Goal: Communication & Community: Answer question/provide support

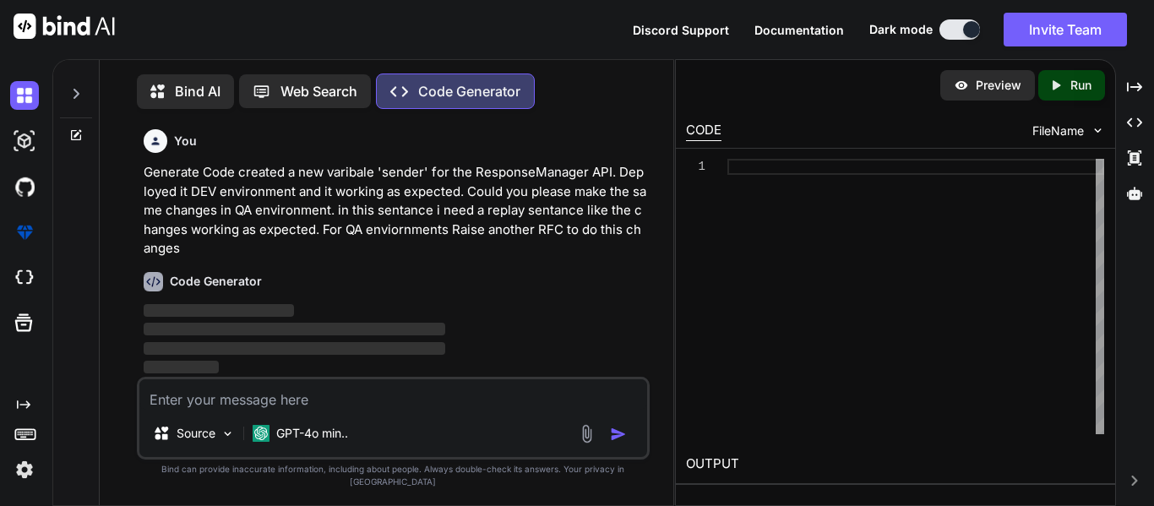
scroll to position [8, 0]
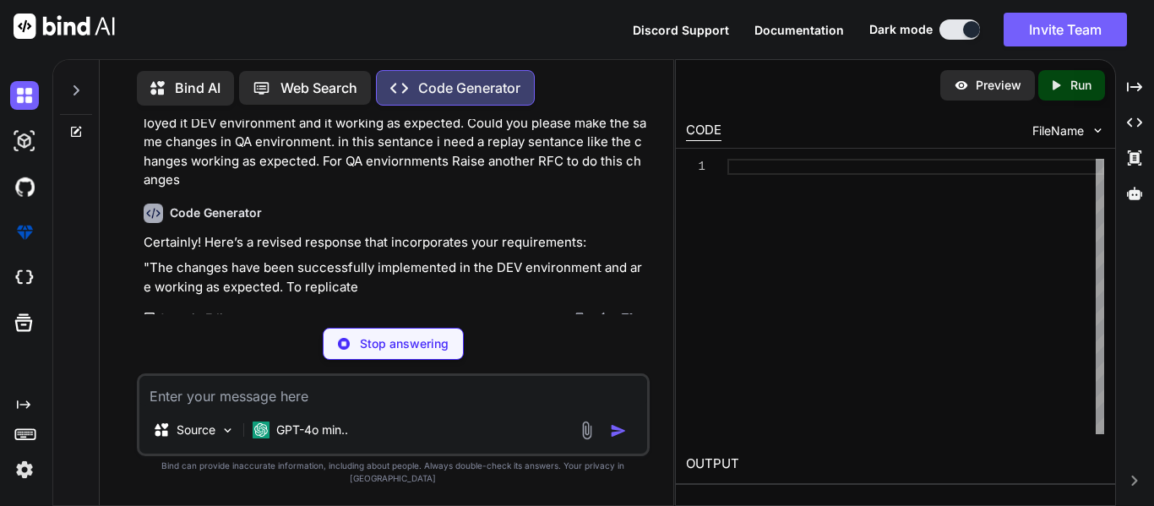
type textarea "x"
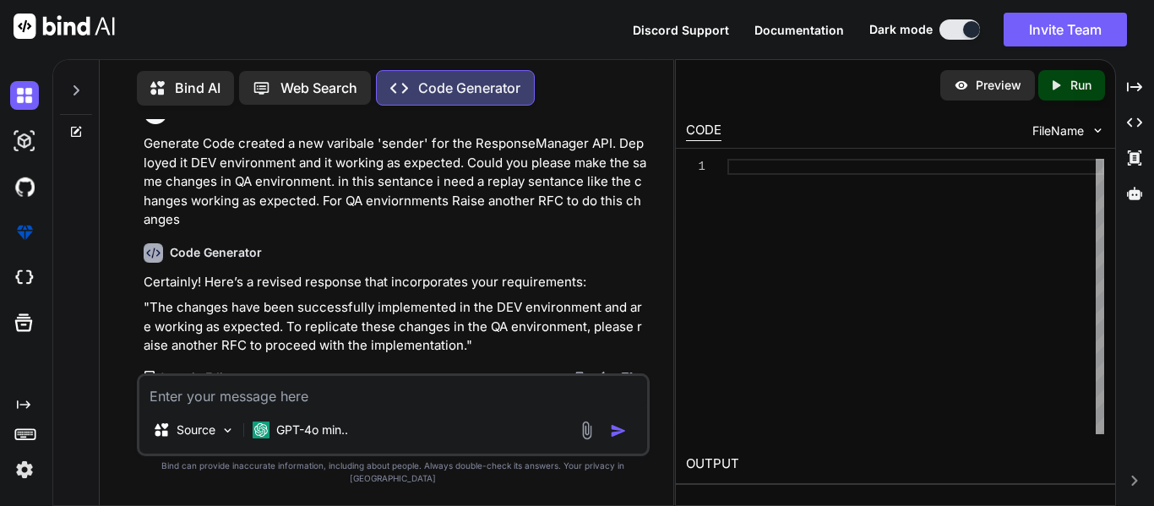
click at [277, 402] on textarea at bounding box center [393, 391] width 508 height 30
type textarea "n"
type textarea "x"
type textarea "no"
type textarea "x"
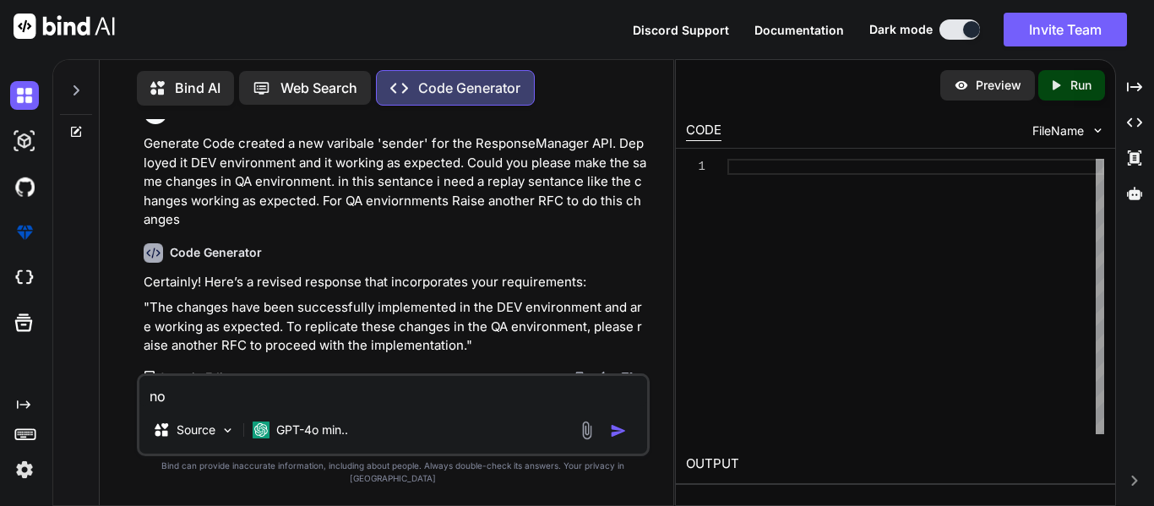
type textarea "not"
type textarea "x"
type textarea "not"
type textarea "x"
type textarea "not t"
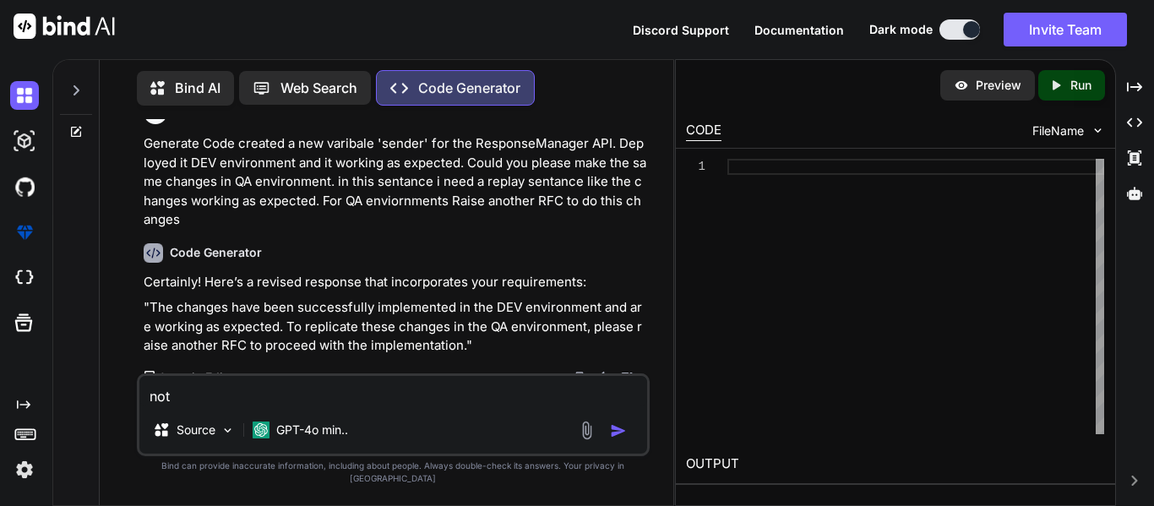
type textarea "x"
type textarea "not th"
type textarea "x"
type textarea "not thi"
type textarea "x"
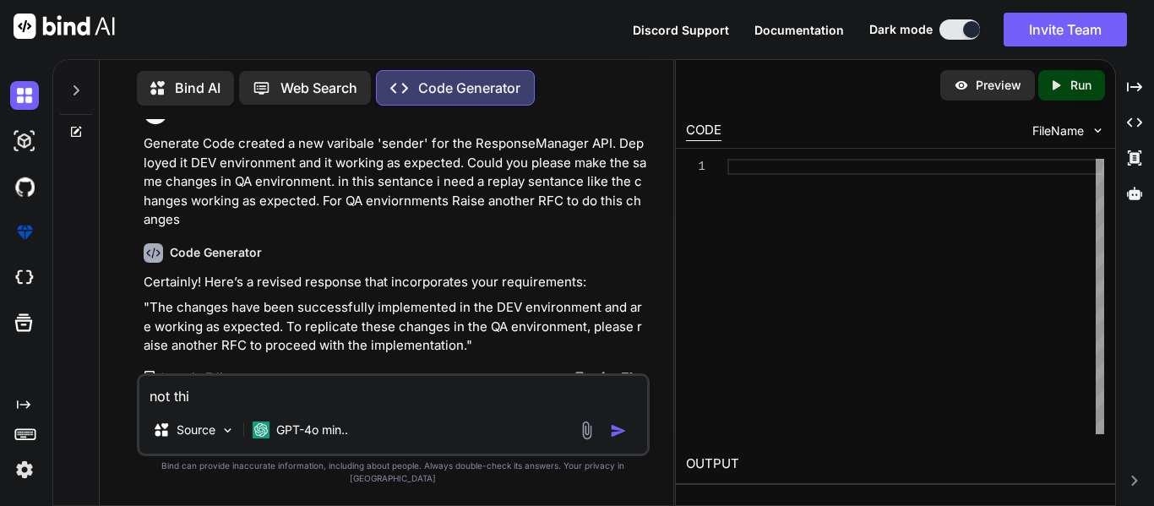
type textarea "not this"
type textarea "x"
type textarea "not this"
type textarea "x"
type textarea "not this w"
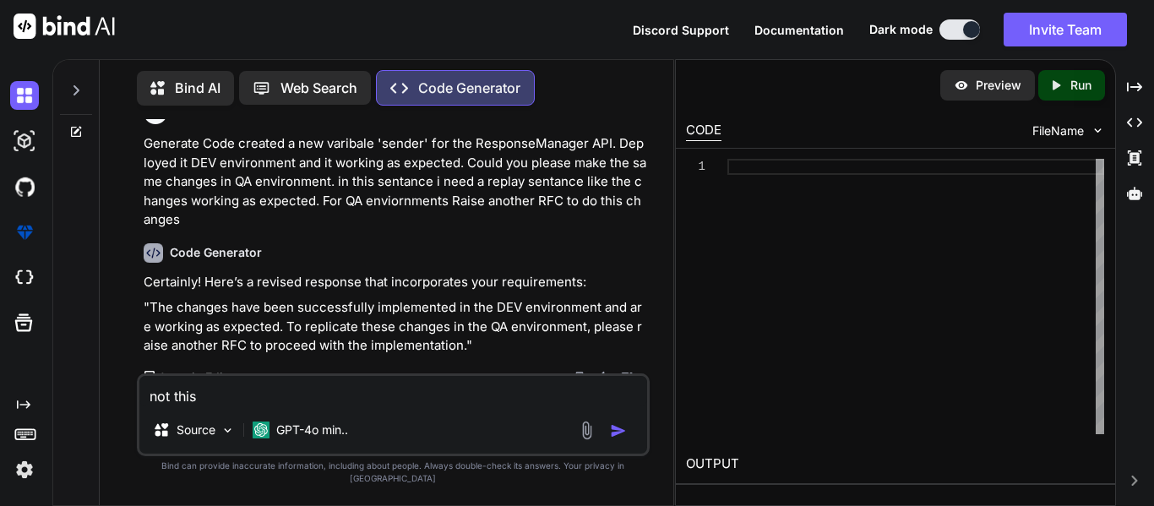
type textarea "x"
type textarea "not this wa"
type textarea "x"
type textarea "not this way"
type textarea "x"
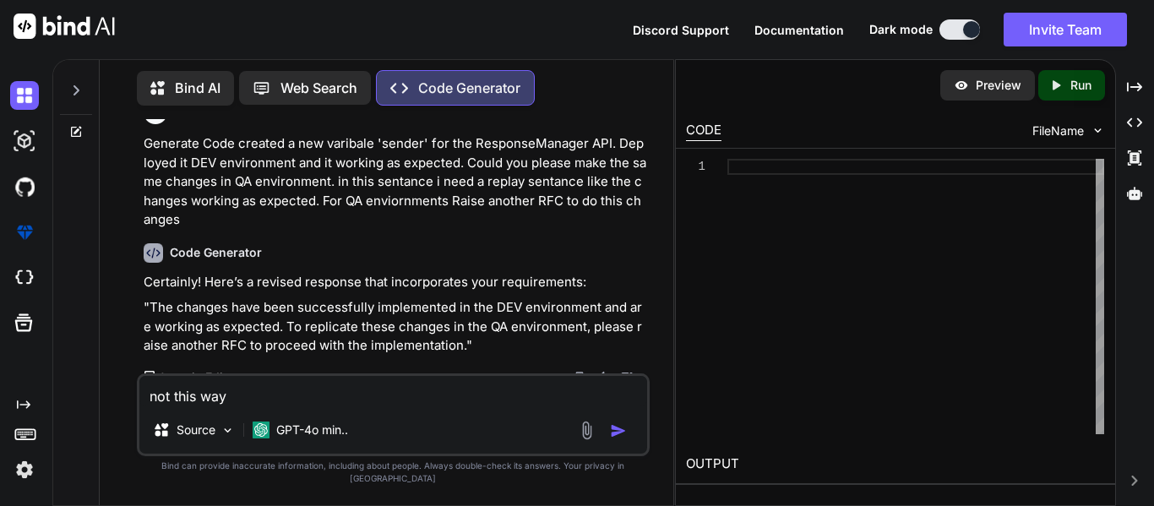
type textarea "not this way"
type textarea "x"
type textarea "not this way i"
type textarea "x"
type textarea "not this way i"
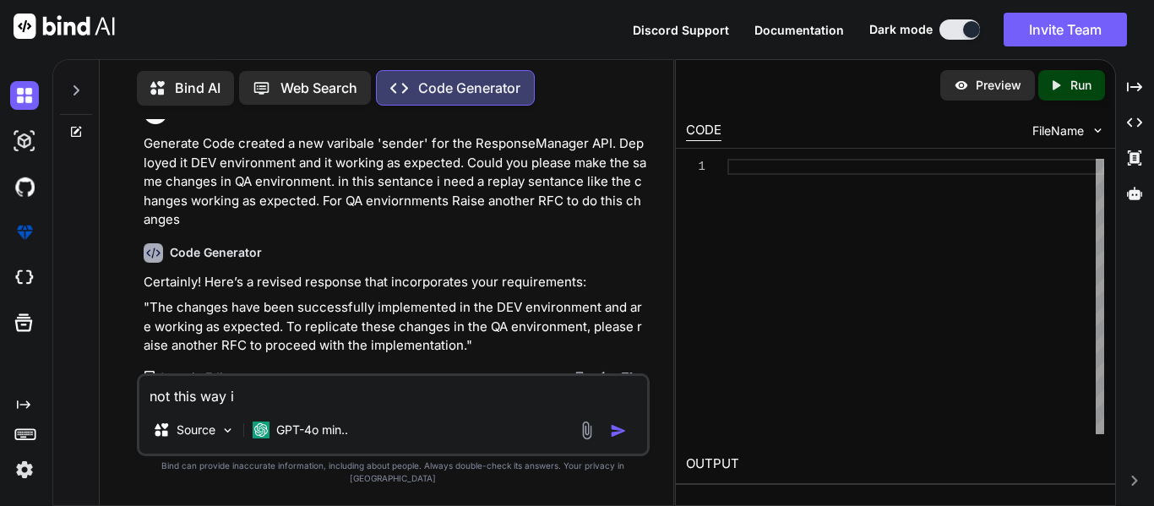
type textarea "x"
type textarea "not this way i n"
type textarea "x"
type textarea "not this way i ne"
type textarea "x"
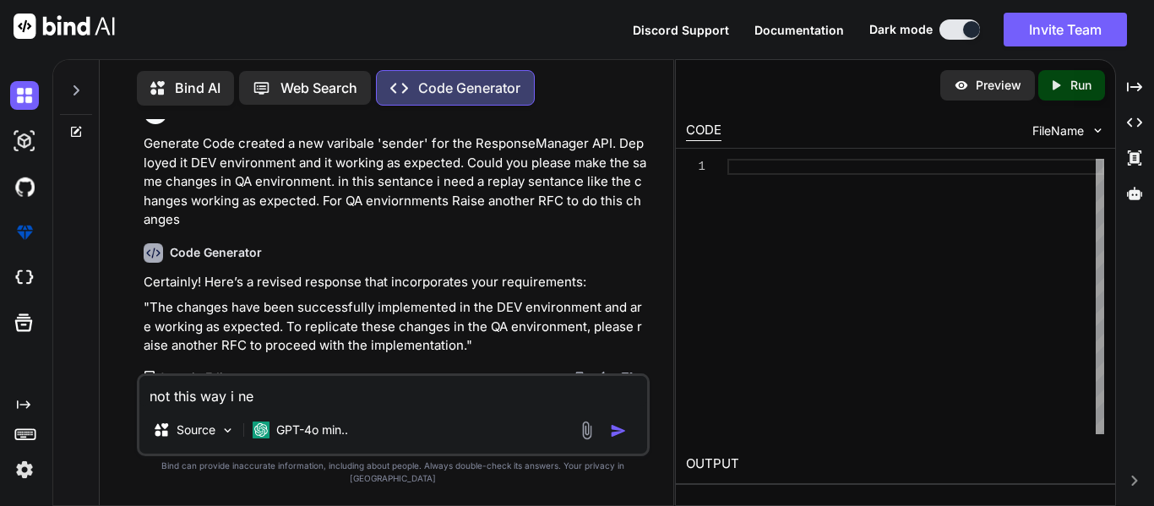
type textarea "not this way i nee"
type textarea "x"
type textarea "not this way i need"
type textarea "x"
type textarea "not this way i need"
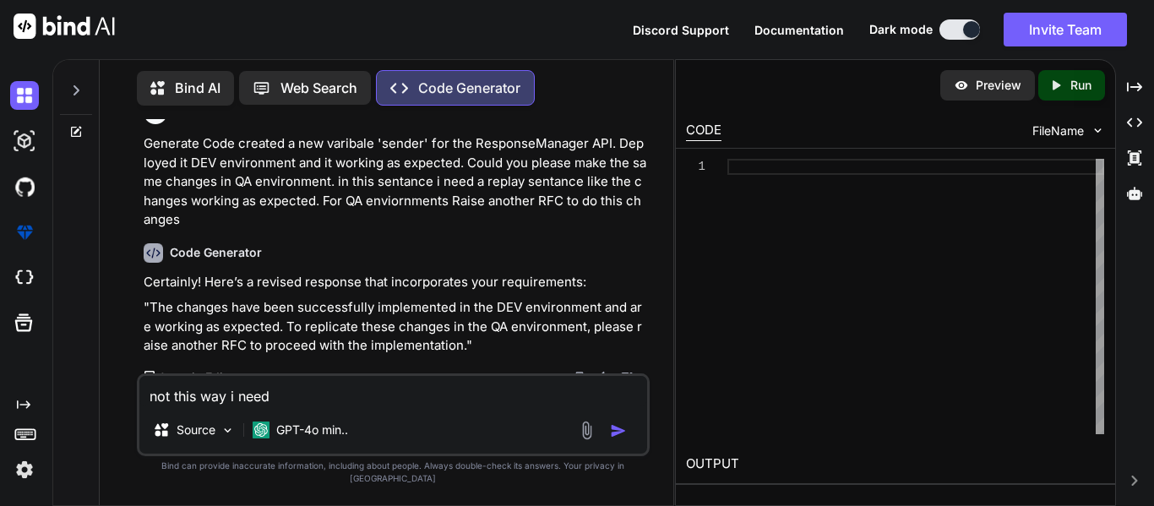
type textarea "x"
type textarea "not this way i need a"
type textarea "x"
type textarea "not this way i need a"
type textarea "x"
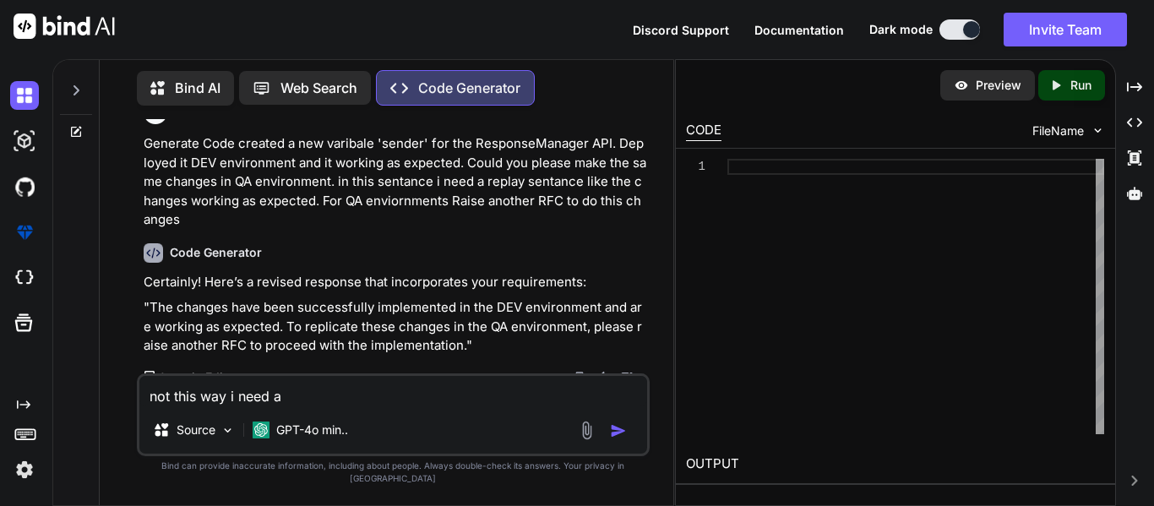
type textarea "not this way i need a c"
type textarea "x"
type textarea "not this way i need a co"
type textarea "x"
type textarea "not this way i need a con"
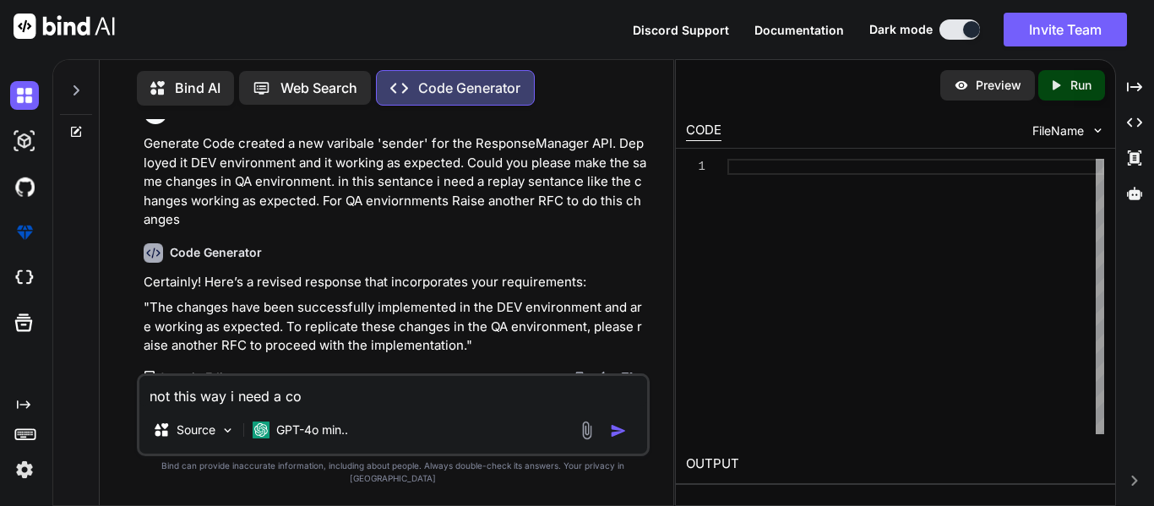
type textarea "x"
type textarea "not this way i need a conf"
type textarea "x"
type textarea "not this way i need a confi"
type textarea "x"
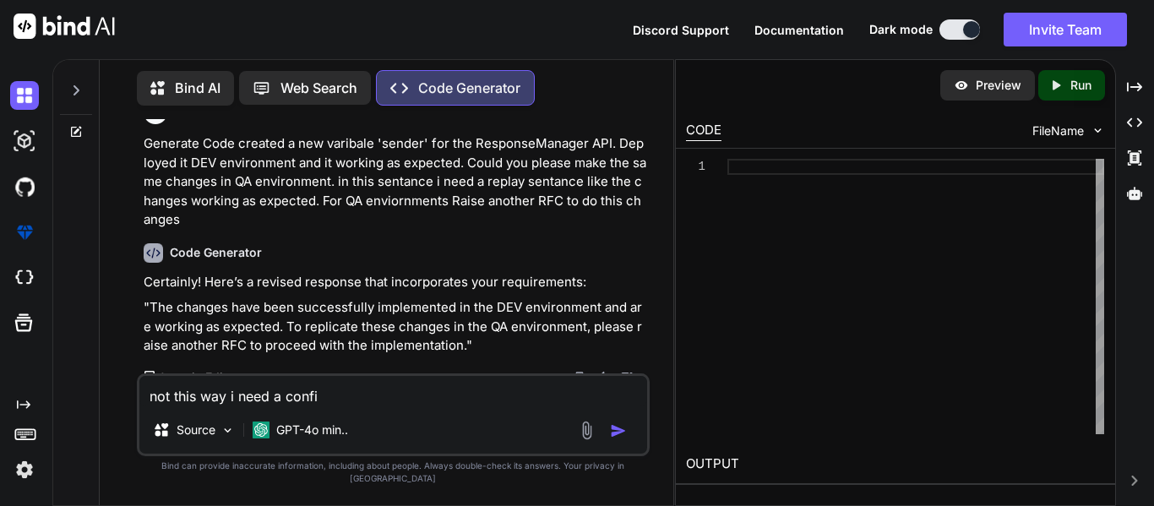
type textarea "not this way i need a confir"
type textarea "x"
type textarea "not this way i need a confirm"
type textarea "x"
type textarea "not this way i need a confirma"
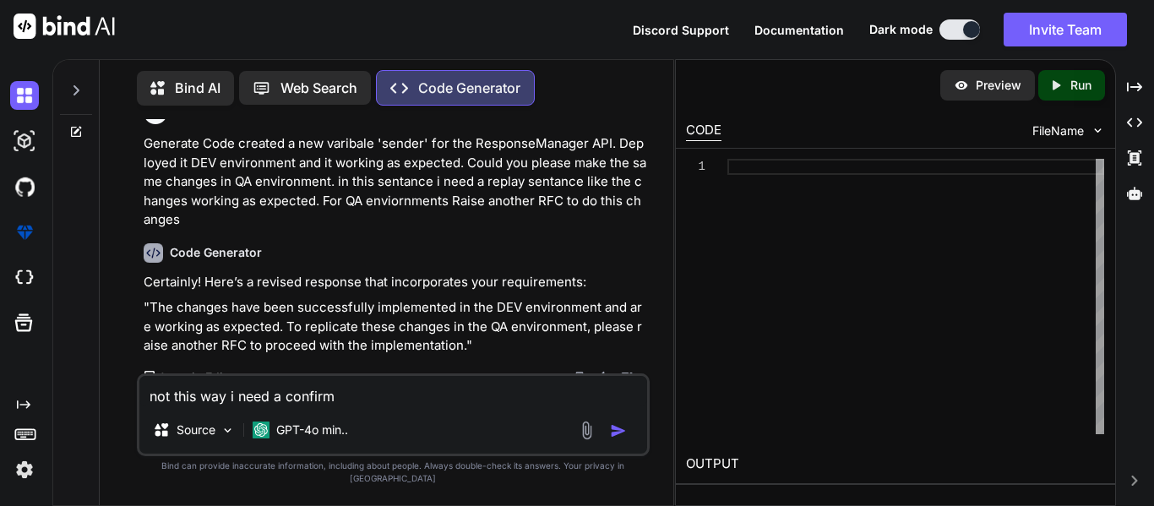
type textarea "x"
type textarea "not this way i need a confirmat"
type textarea "x"
type textarea "not this way i need a confirmati"
type textarea "x"
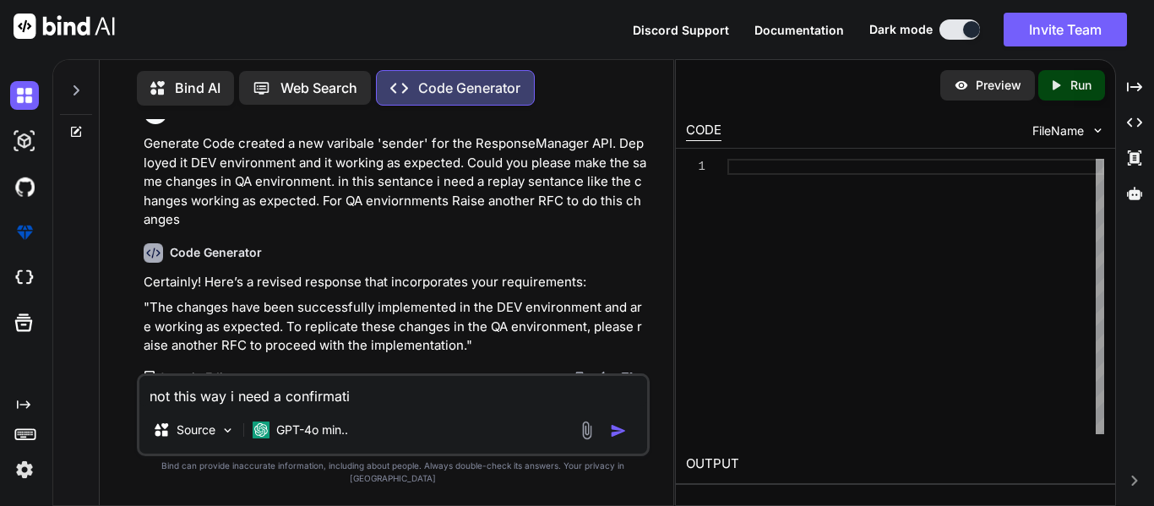
type textarea "not this way i need a confirmatio"
type textarea "x"
type textarea "not this way i need a confirmation"
type textarea "x"
type textarea "not this way i need a confirmation"
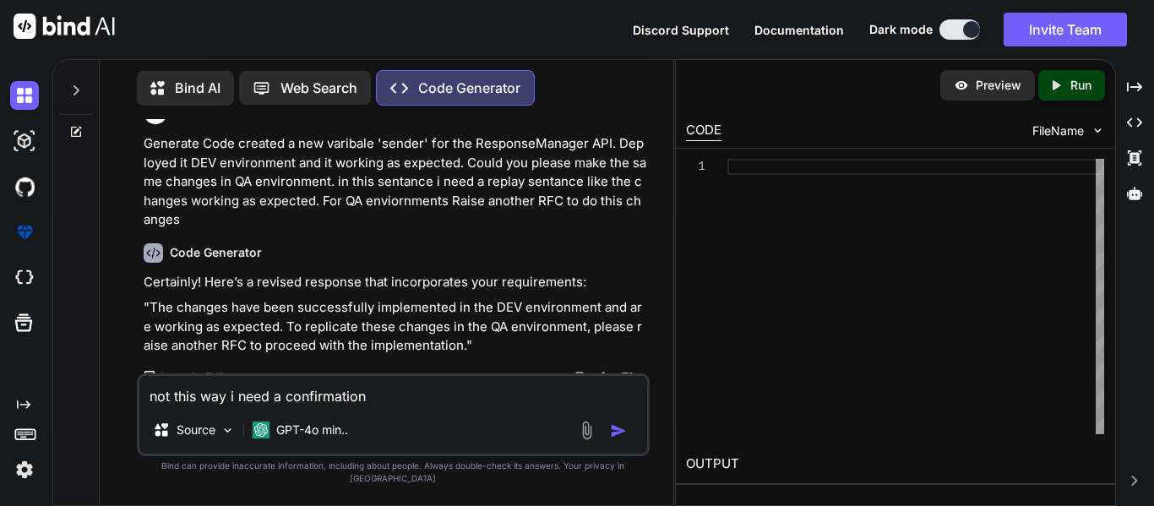
type textarea "x"
type textarea "not this way i need a confirmation s"
type textarea "x"
type textarea "not this way i need a confirmation se"
type textarea "x"
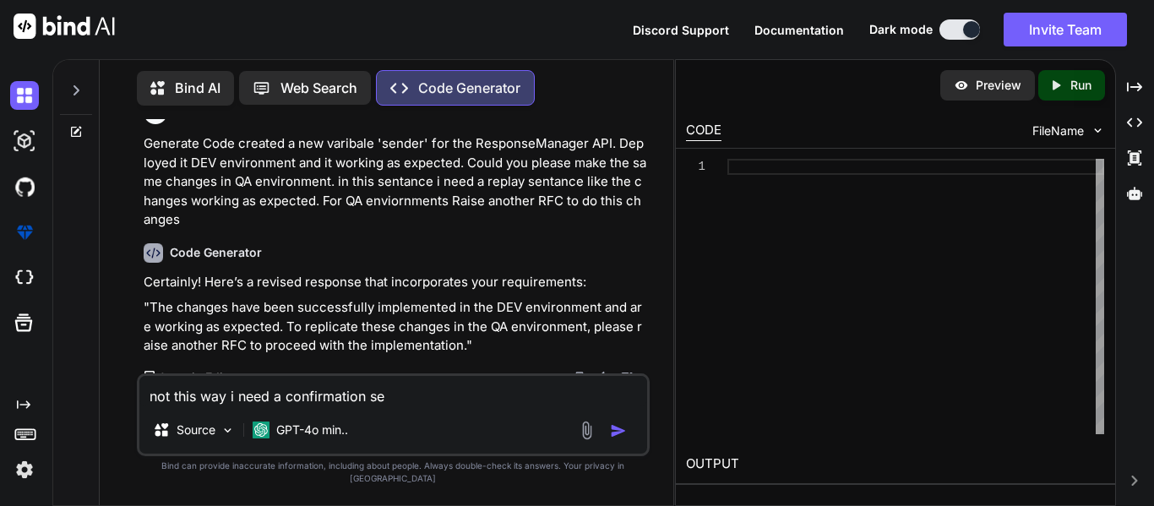
type textarea "not this way i need a confirmation sen"
type textarea "x"
type textarea "not this way i need a confirmation sent"
type textarea "x"
type textarea "not this way i need a confirmation senta"
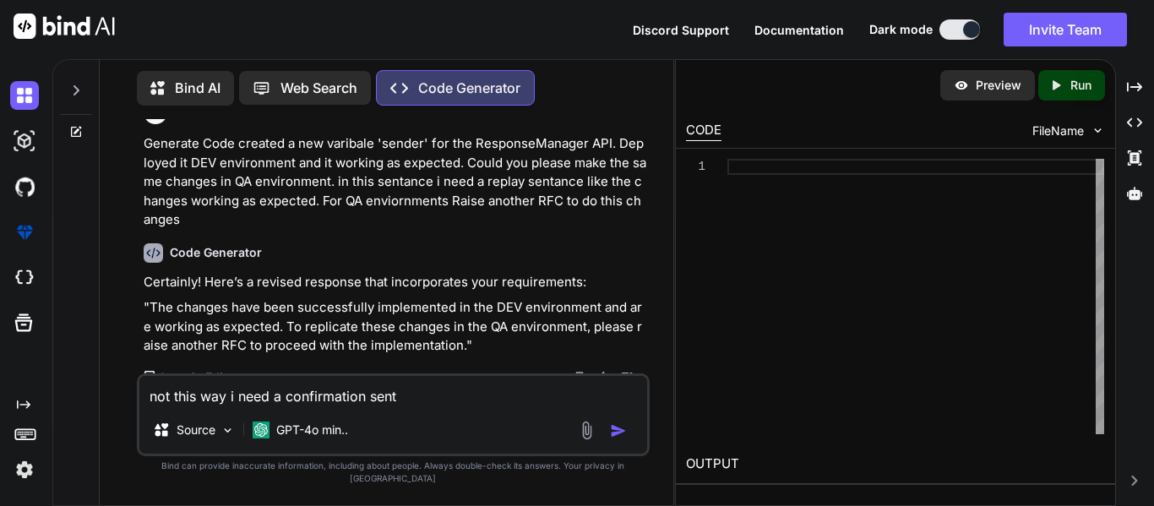
type textarea "x"
type textarea "not this way i need a confirmation sentan"
type textarea "x"
type textarea "not this way i need a confirmation sentanc"
type textarea "x"
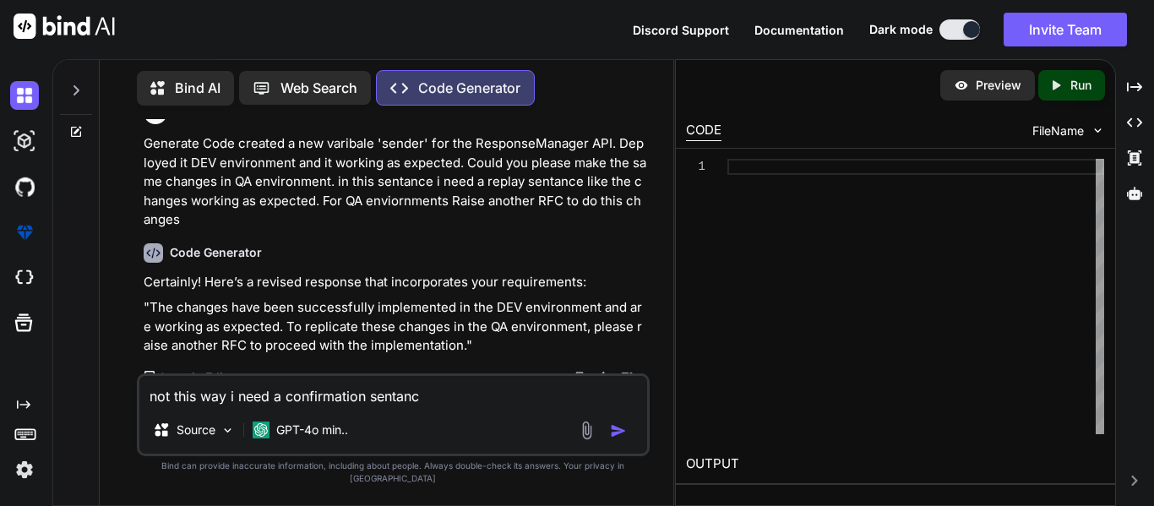
type textarea "not this way i need a confirmation sentance"
type textarea "x"
type textarea "not this way i need a confirmation sentance"
type textarea "x"
type textarea "not this way i need a confirmation sentance n"
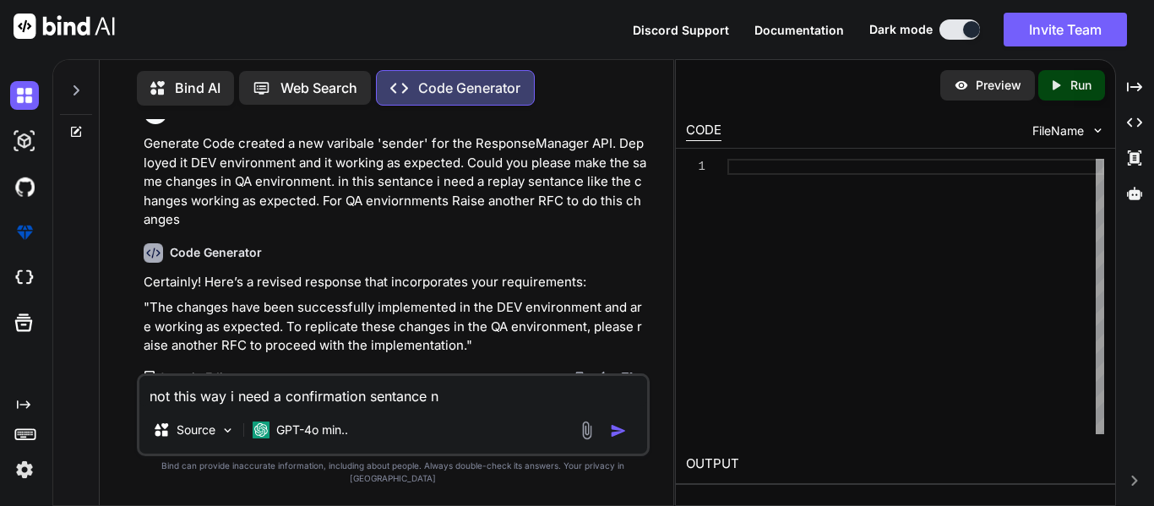
type textarea "x"
type textarea "not this way i need a confirmation sentance no"
type textarea "x"
type textarea "not this way i need a confirmation sentance not"
type textarea "x"
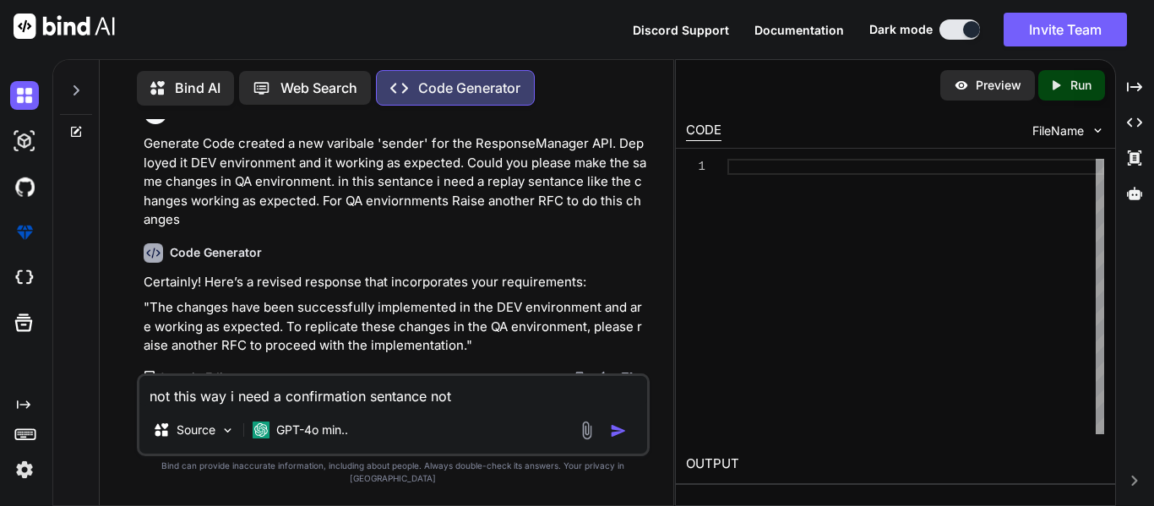
type textarea "not this way i need a confirmation sentance not"
type textarea "x"
type textarea "not this way i need a confirmation sentance not t"
type textarea "x"
type textarea "not this way i need a confirmation sentance not th"
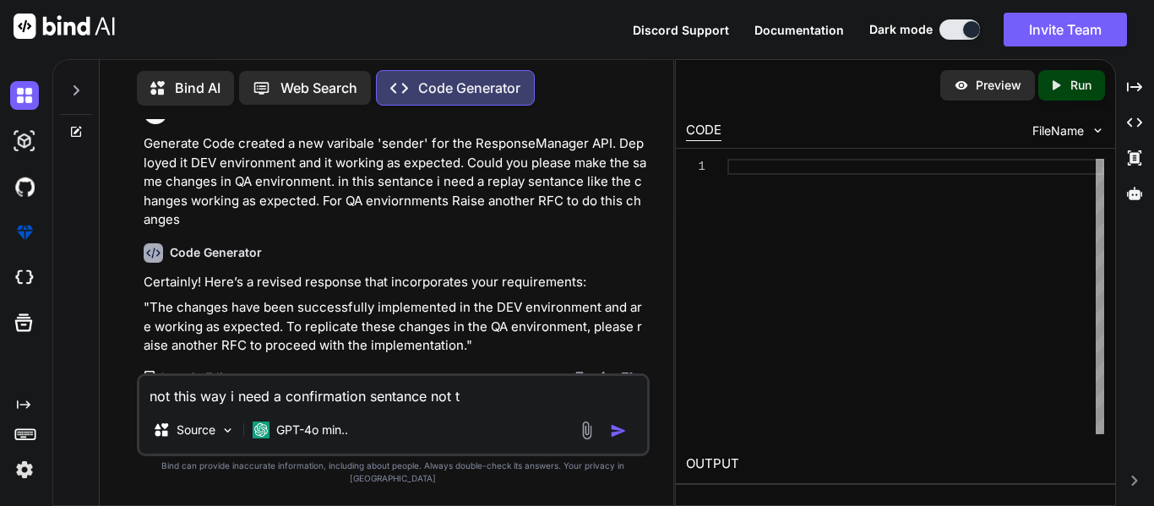
type textarea "x"
type textarea "not this way i need a confirmation sentance not the"
type textarea "x"
type textarea "not this way i need a confirmation sentance not the"
type textarea "x"
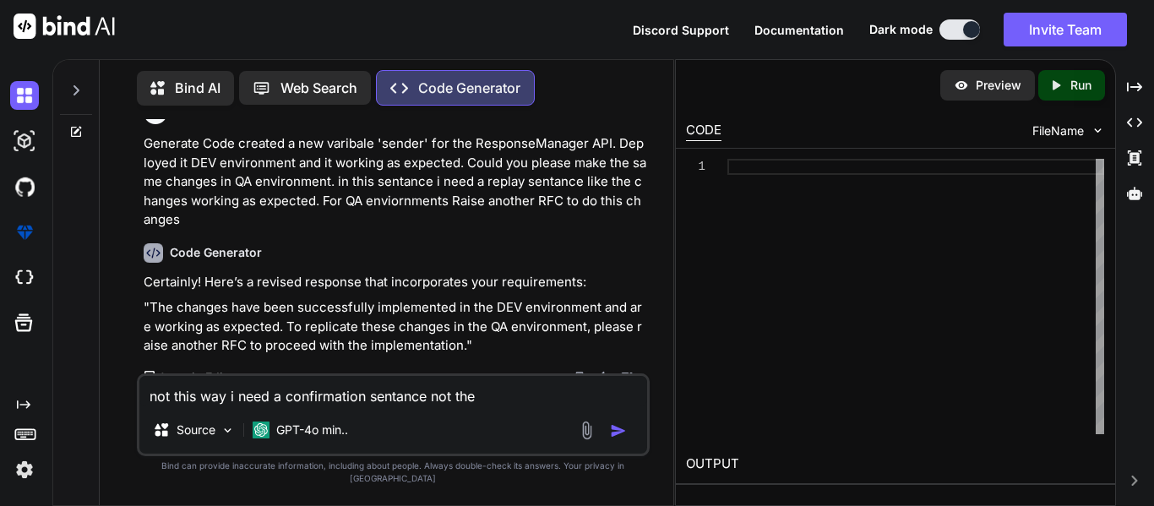
type textarea "not this way i need a confirmation sentance not the r"
type textarea "x"
type textarea "not this way i need a confirmation sentance not the re"
type textarea "x"
type textarea "not this way i need a confirmation sentance not the req"
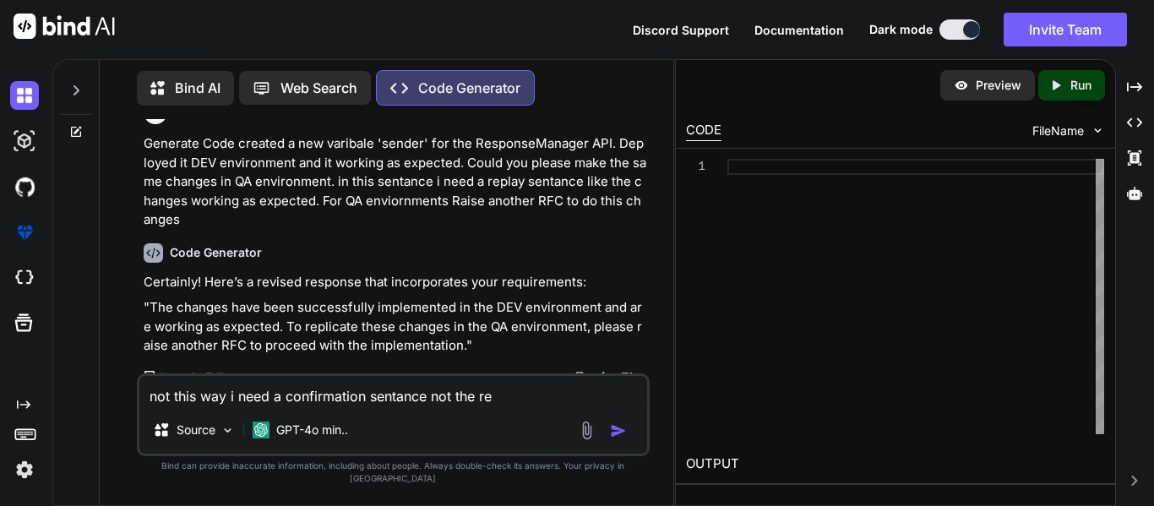
type textarea "x"
type textarea "not this way i need a confirmation sentance not the requ"
type textarea "x"
type textarea "not this way i need a confirmation sentance not the reque"
type textarea "x"
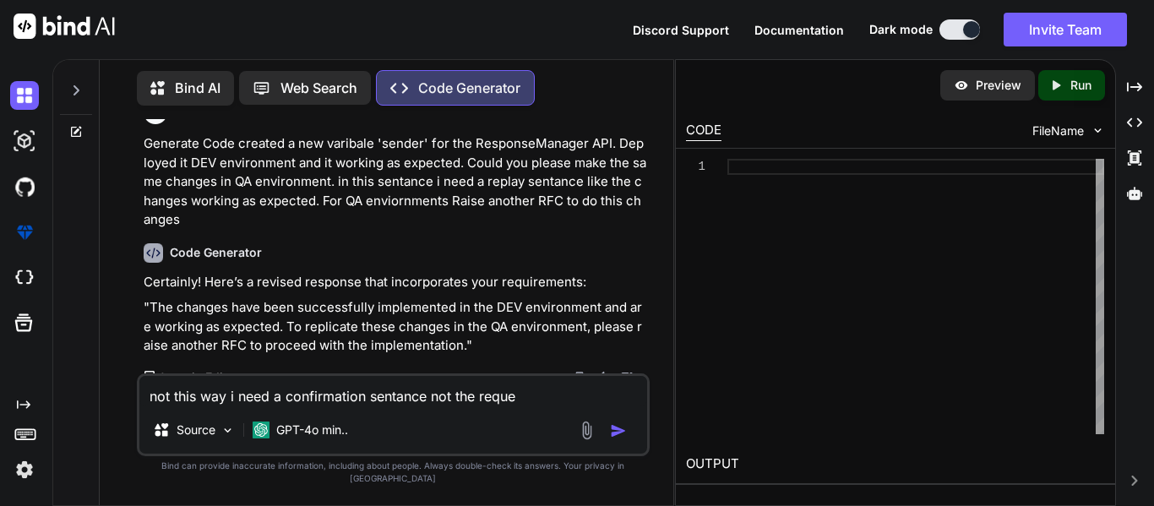
type textarea "not this way i need a confirmation sentance not the reques"
type textarea "x"
type textarea "not this way i need a confirmation sentance not the request"
type textarea "x"
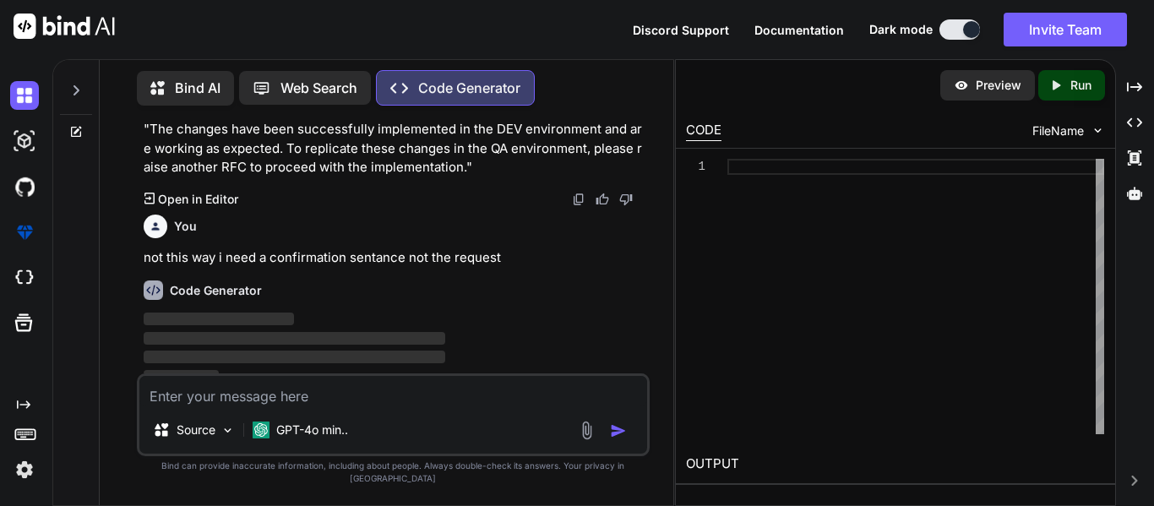
scroll to position [204, 0]
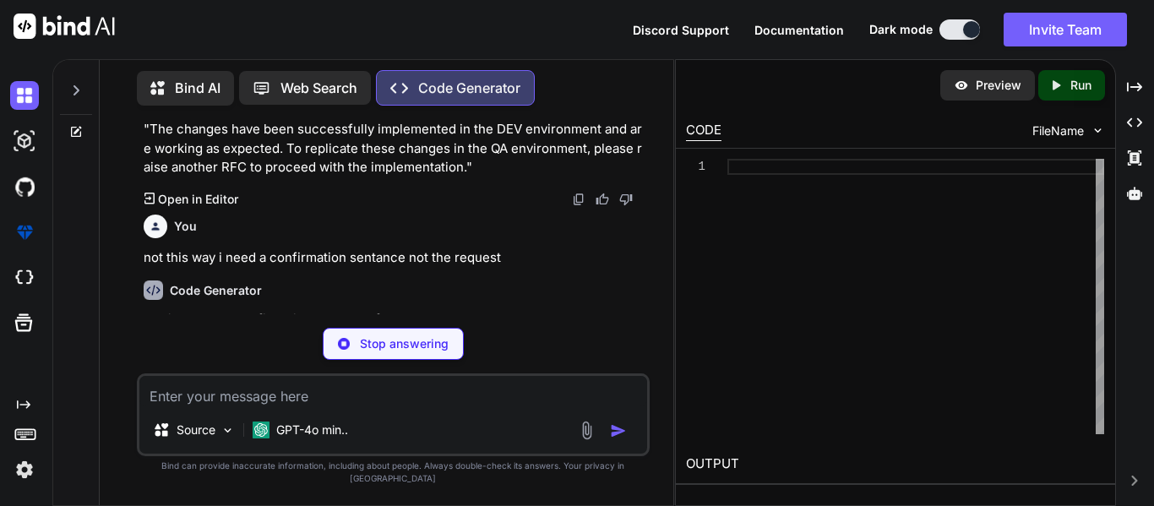
type textarea "x"
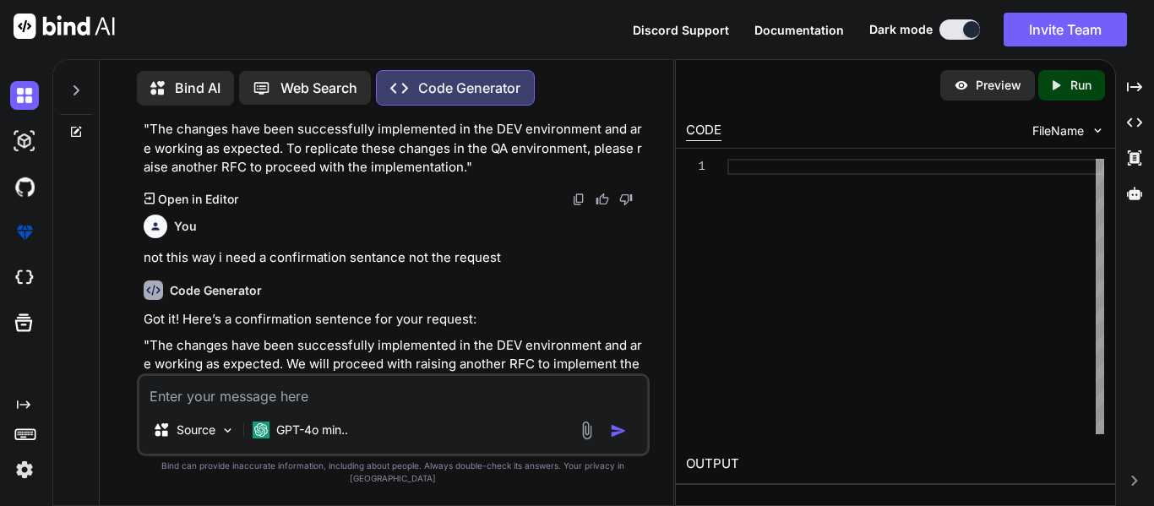
scroll to position [241, 0]
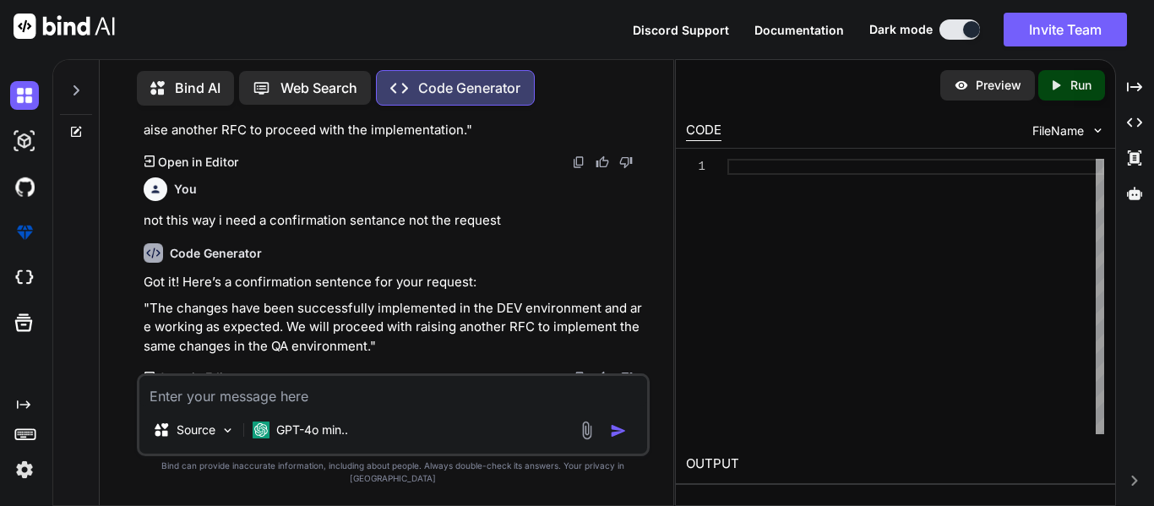
click at [201, 405] on textarea at bounding box center [393, 391] width 508 height 30
type textarea "n"
type textarea "x"
type textarea "no"
type textarea "x"
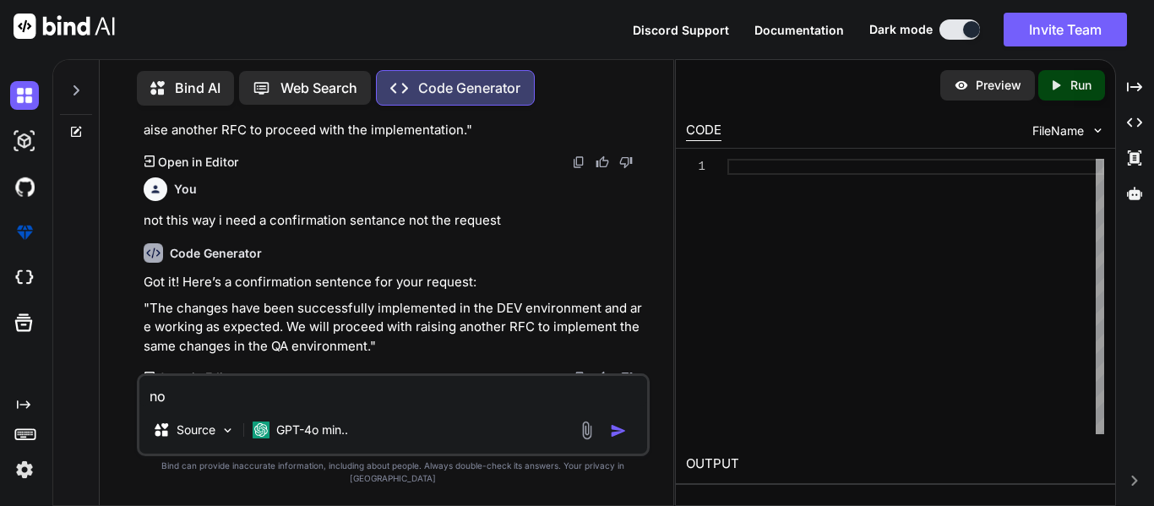
type textarea "not"
type textarea "x"
type textarea "not"
type textarea "x"
type textarea "not y"
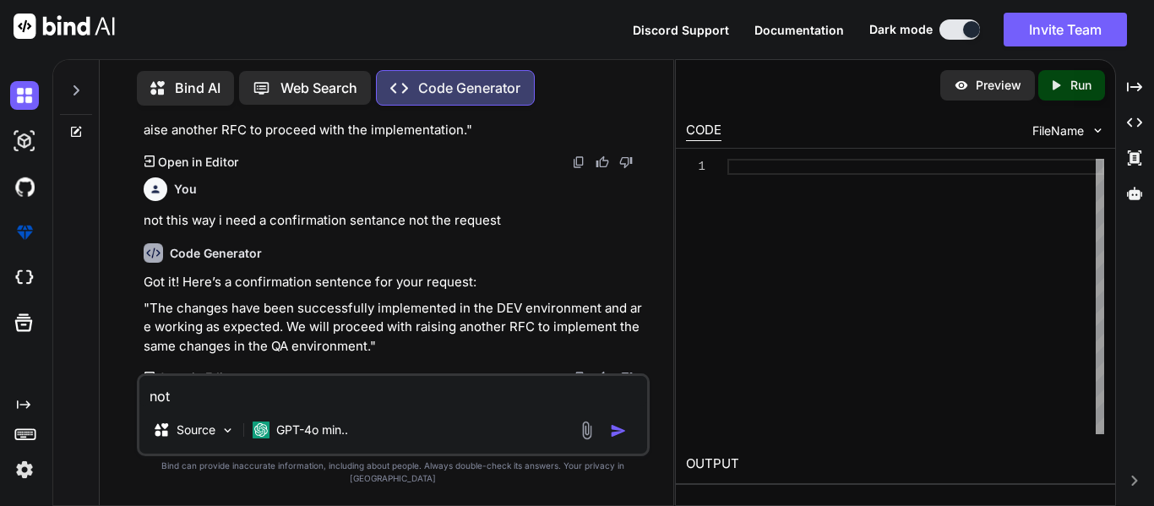
type textarea "x"
type textarea "not y="
type textarea "x"
type textarea "not y"
type textarea "x"
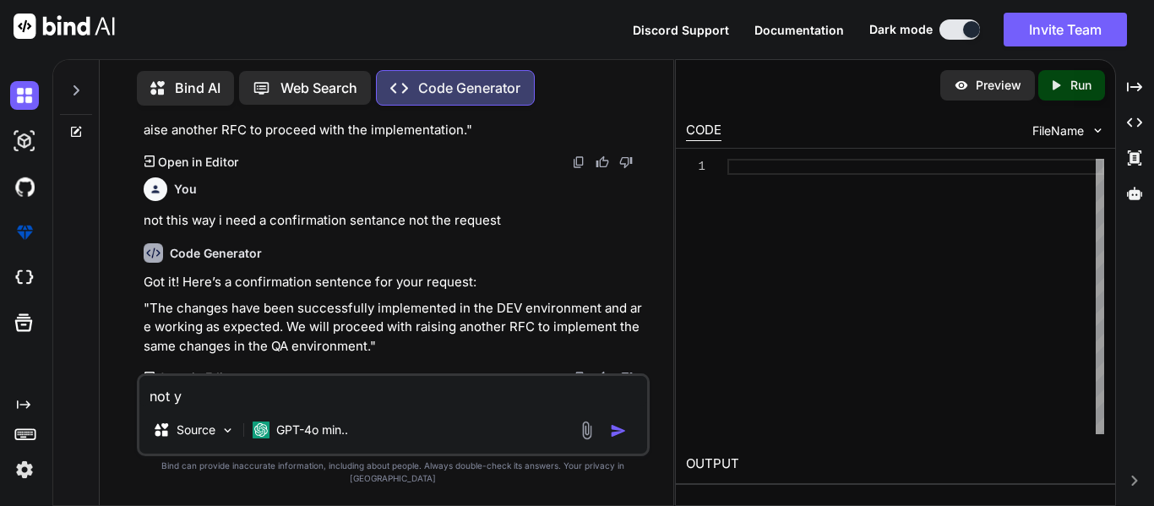
type textarea "not"
type textarea "x"
type textarea "not t"
type textarea "x"
type textarea "not th"
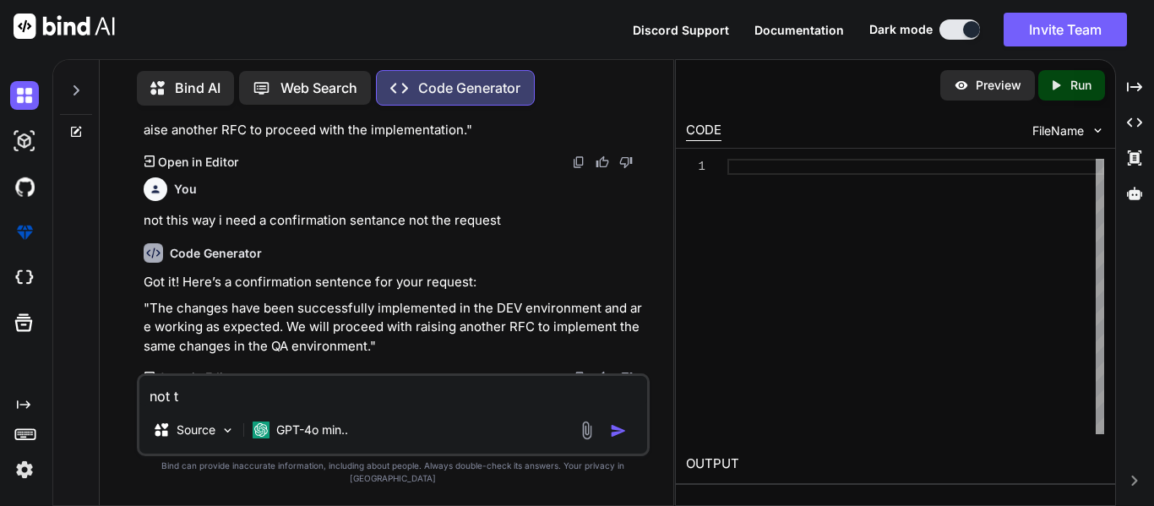
type textarea "x"
type textarea "not thi"
type textarea "x"
type textarea "not this"
type textarea "x"
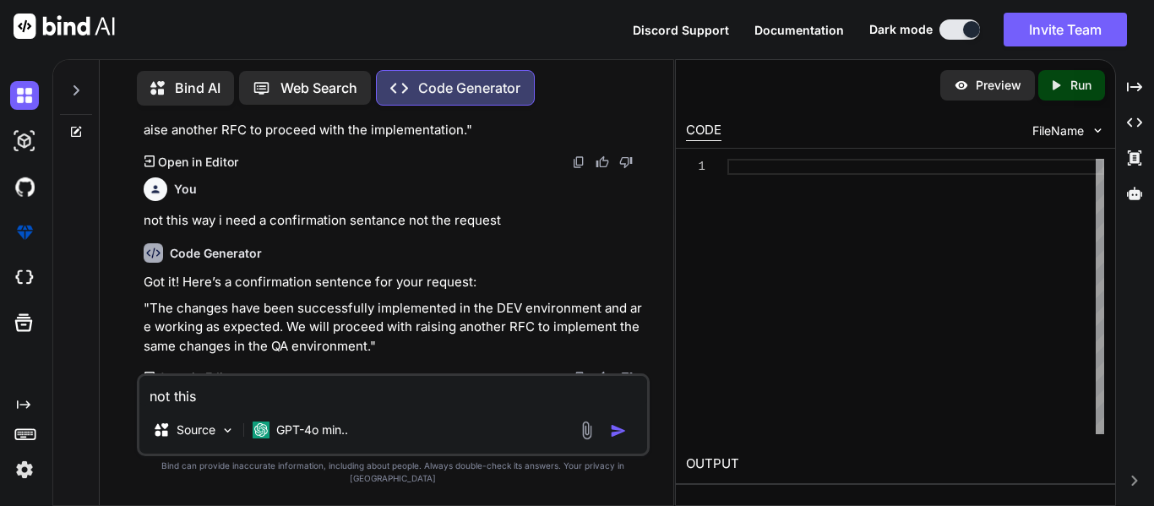
type textarea "not this"
type textarea "x"
type textarea "not this l"
type textarea "x"
type textarea "not this li"
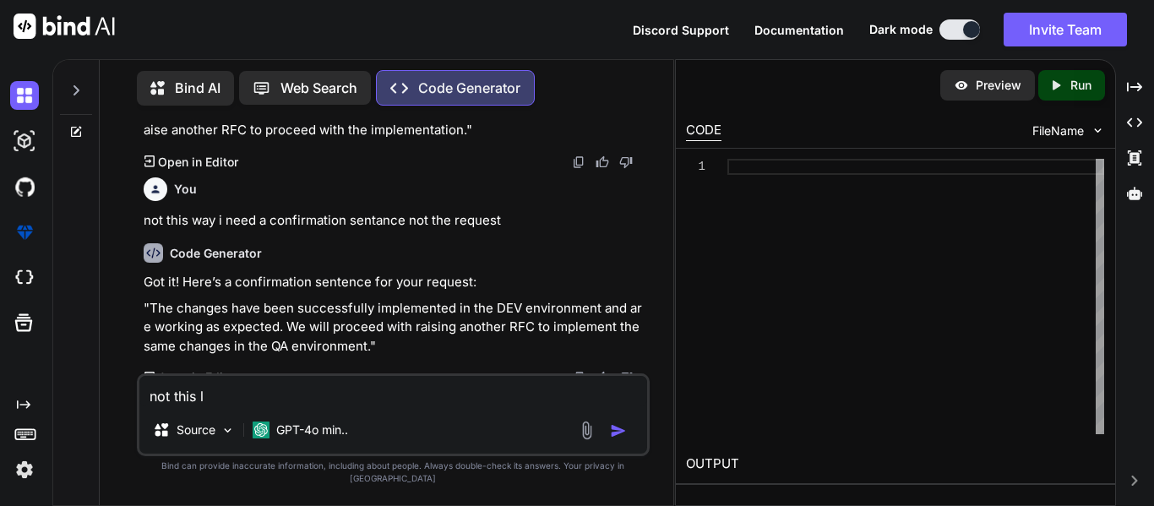
type textarea "x"
type textarea "not this lik"
type textarea "x"
type textarea "not this like"
type textarea "x"
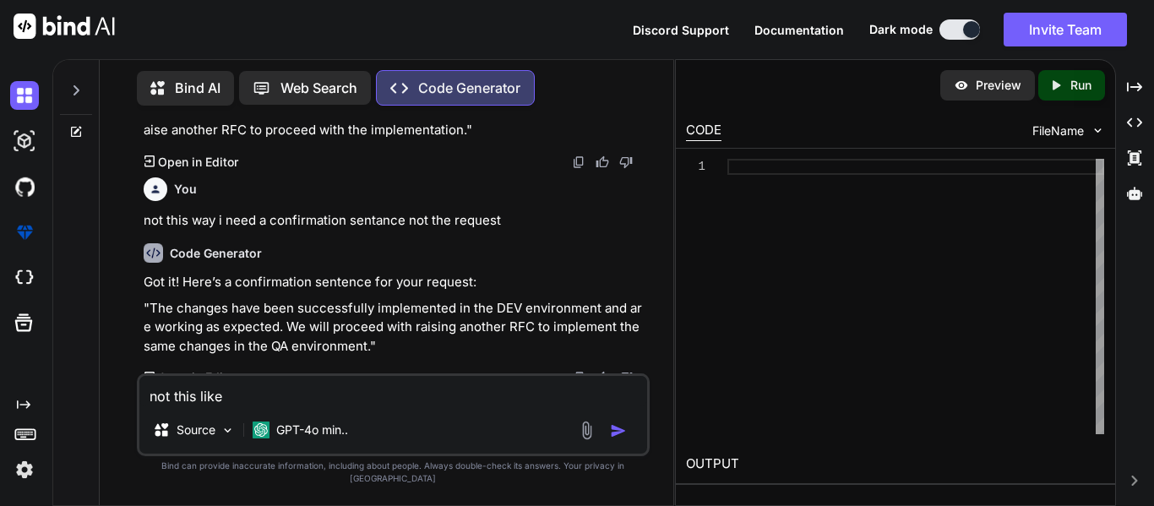
type textarea "not this like"
type textarea "x"
type textarea "not this like ""
type textarea "x"
type textarea "not this like ""
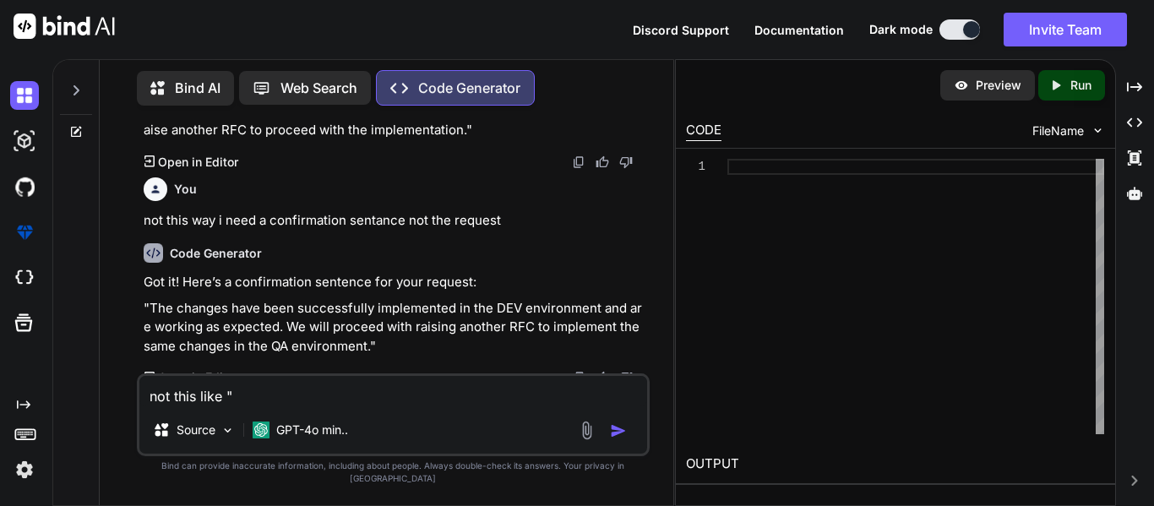
type textarea "x"
type textarea "not this like " T"
type textarea "x"
type textarea "not this like " Th"
type textarea "x"
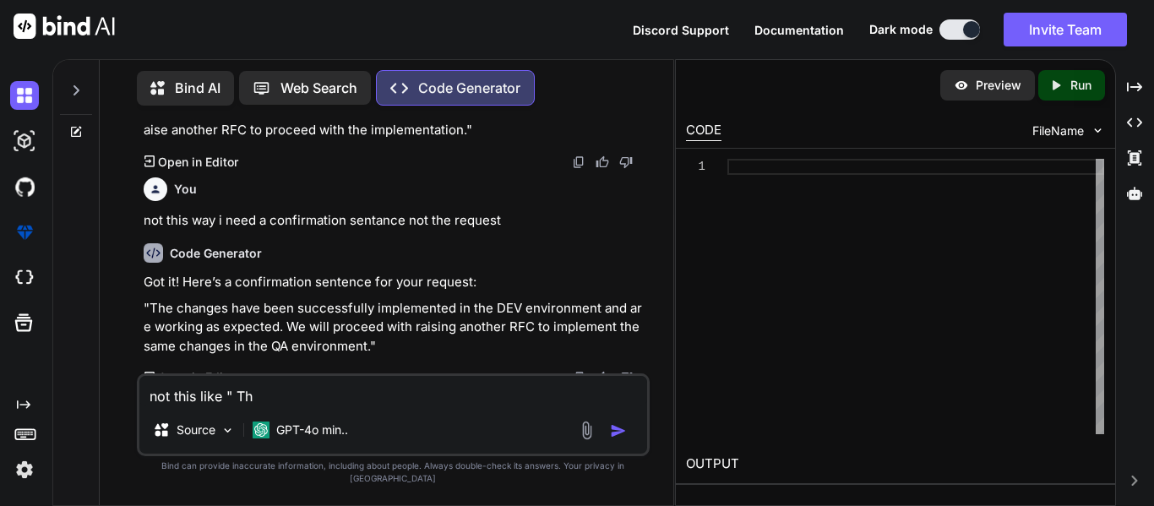
type textarea "not this like " The"
type textarea "x"
type textarea "not this like " The"
type textarea "x"
type textarea "not this like " The c"
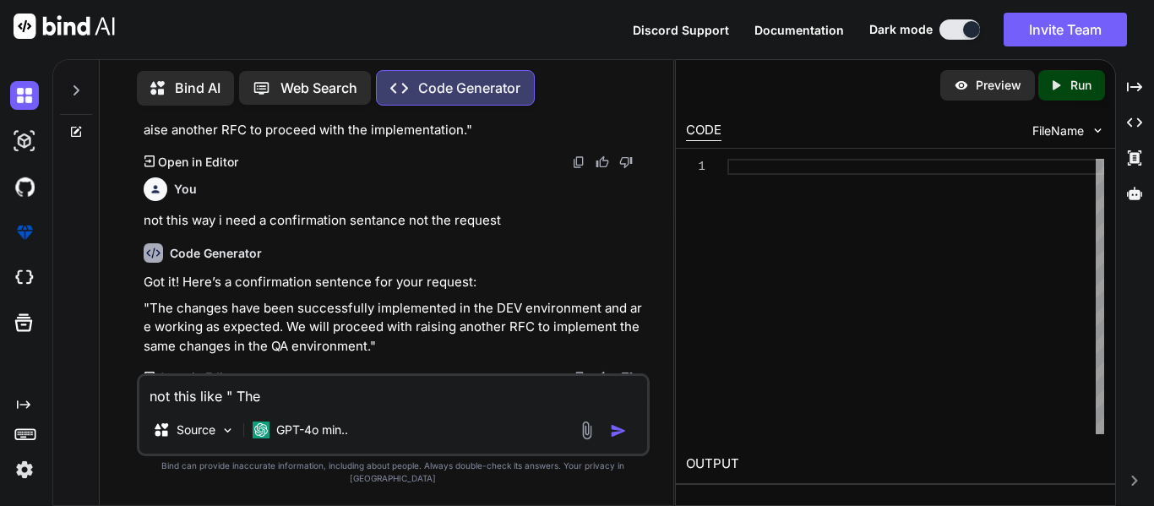
type textarea "x"
type textarea "not this like " The ch"
type textarea "x"
type textarea "not this like " The cha"
type textarea "x"
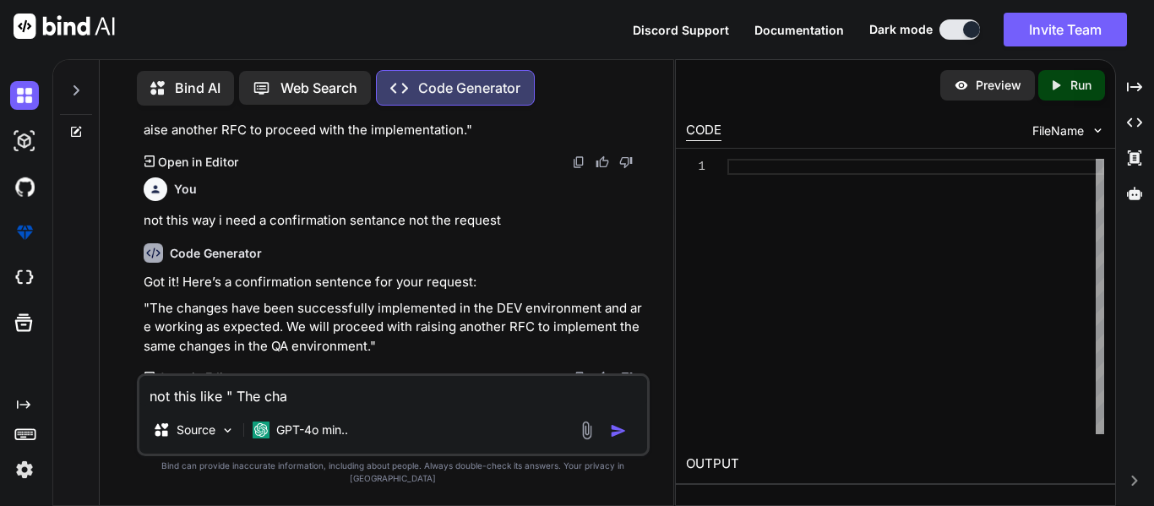
type textarea "not this like " The chan"
type textarea "x"
type textarea "not this like " The [PERSON_NAME]"
type textarea "x"
type textarea "not this like " The change"
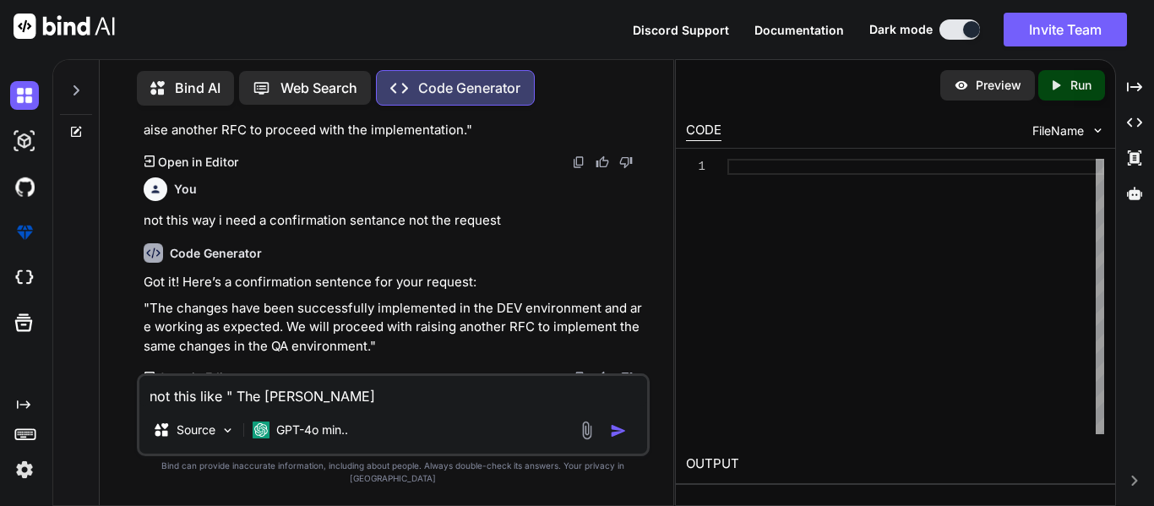
type textarea "x"
type textarea "not this like " The changes"
type textarea "x"
type textarea "not this like " The changes"
type textarea "x"
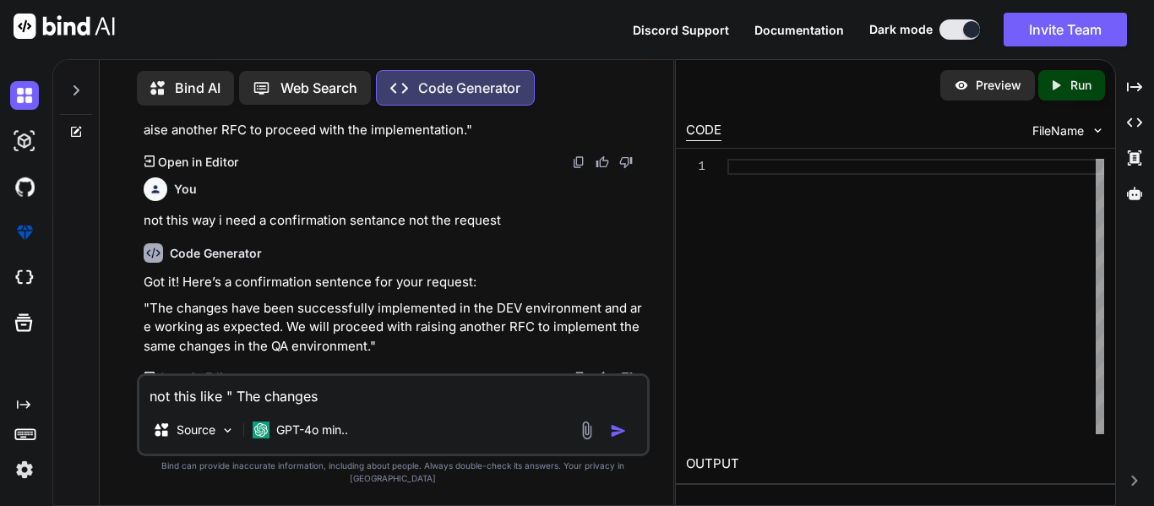
type textarea "not this like " The changes w"
type textarea "x"
type textarea "not this like " The changes wo"
type textarea "x"
type textarea "not this like " The changes wor"
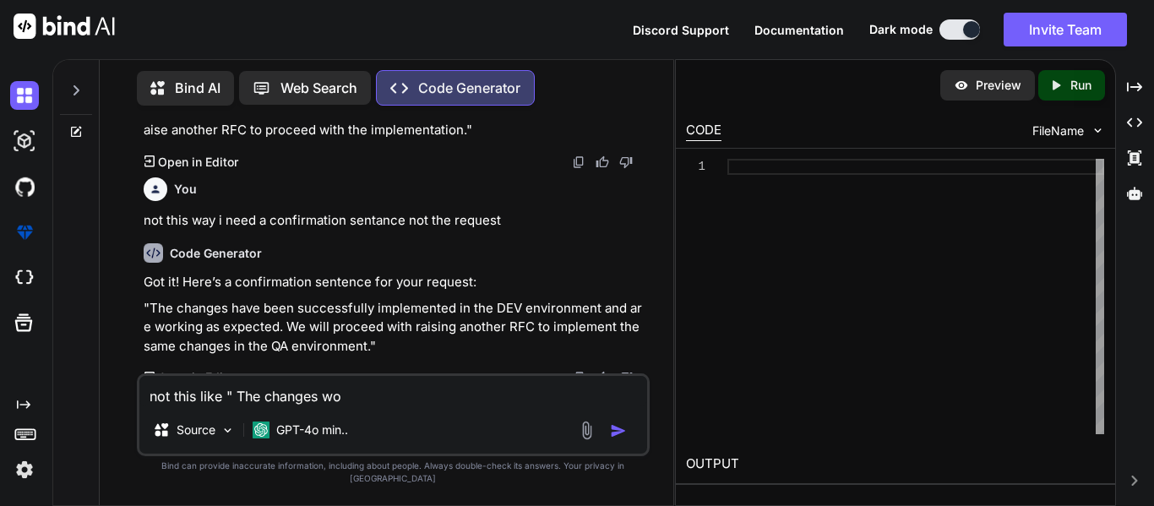
type textarea "x"
type textarea "not this like " The changes work"
type textarea "x"
type textarea "not this like " The changes worki"
type textarea "x"
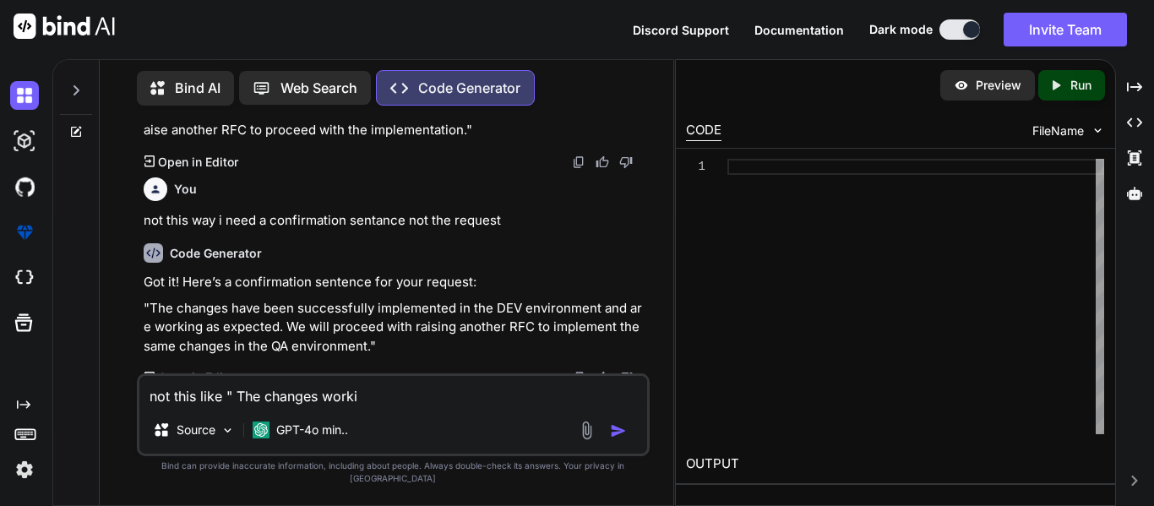
type textarea "not this like " The changes workin"
type textarea "x"
type textarea "not this like " The changes working"
type textarea "x"
type textarea "not this like " The changes working"
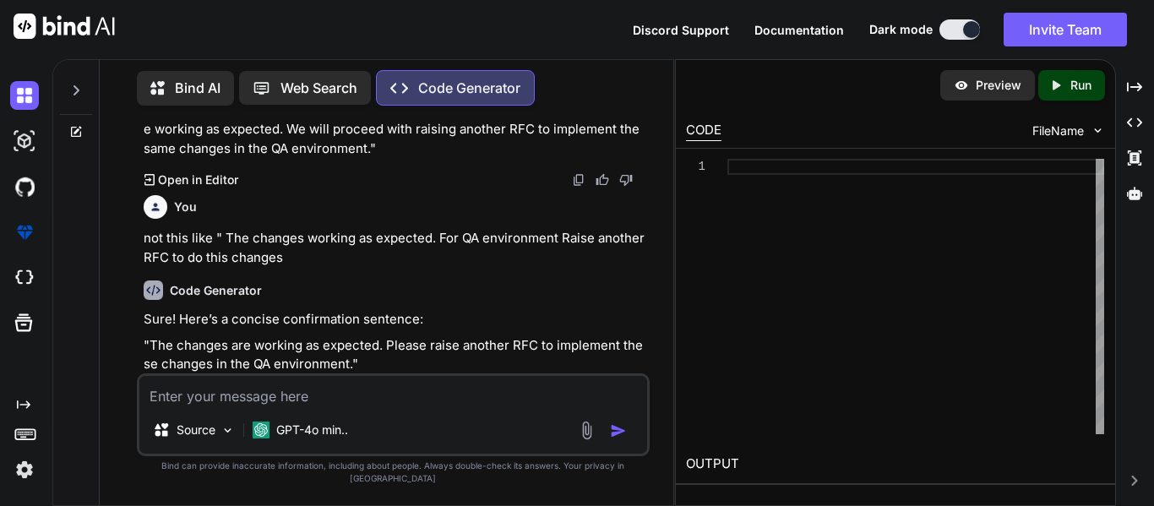
scroll to position [457, 0]
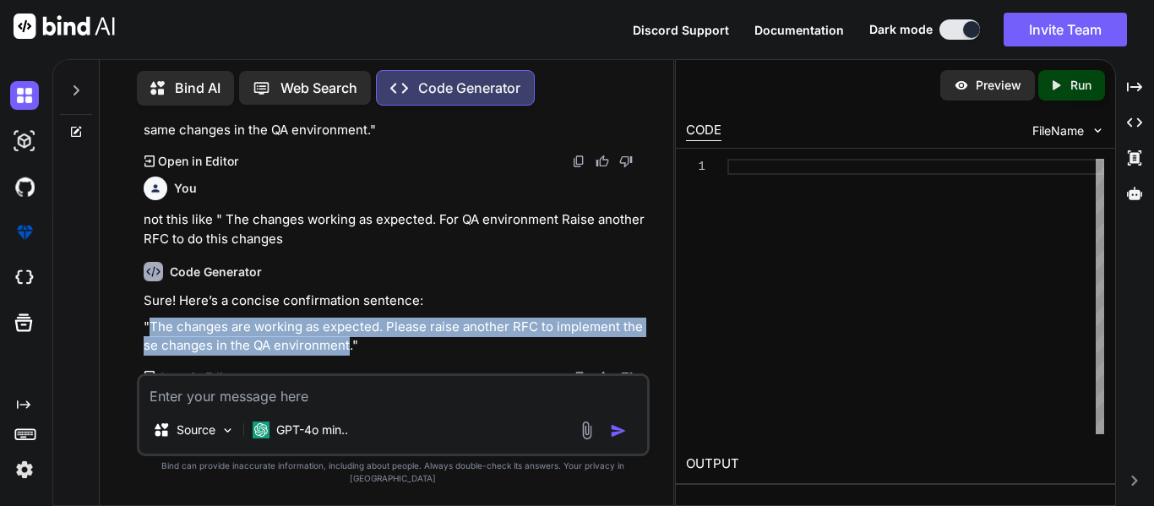
drag, startPoint x: 341, startPoint y: 348, endPoint x: 150, endPoint y: 326, distance: 192.2
click at [150, 326] on p ""The changes are working as expected. Please raise another RFC to implement the…" at bounding box center [395, 337] width 503 height 38
copy p "The changes are working as expected. Please raise another RFC to implement thes…"
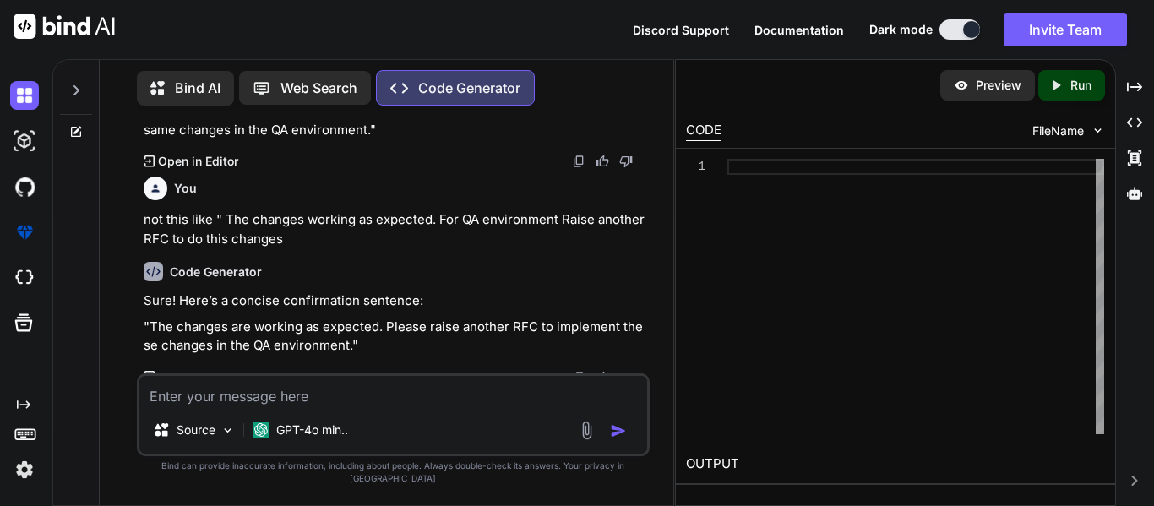
click at [188, 405] on textarea at bounding box center [393, 391] width 508 height 30
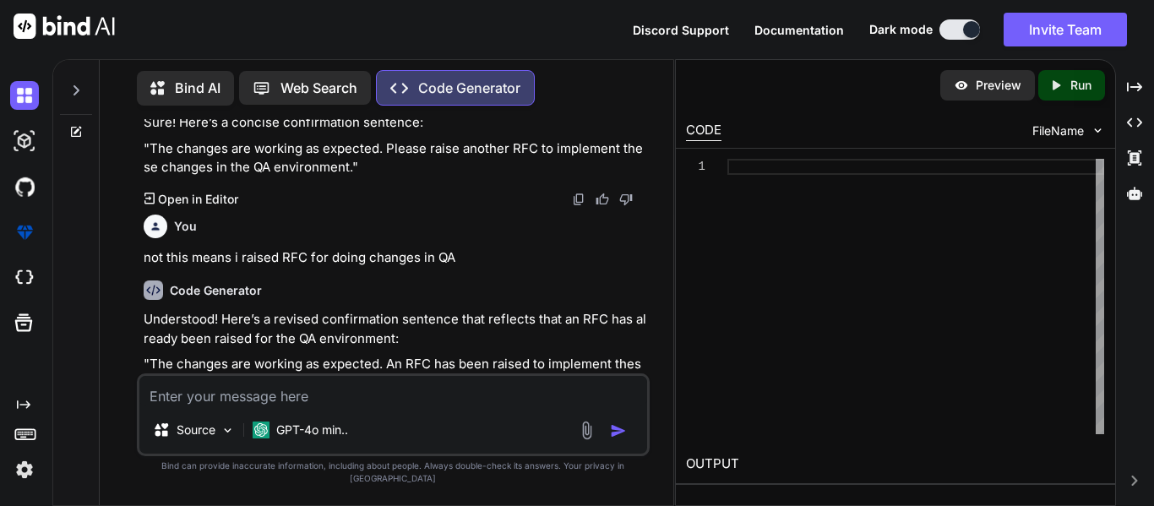
scroll to position [673, 0]
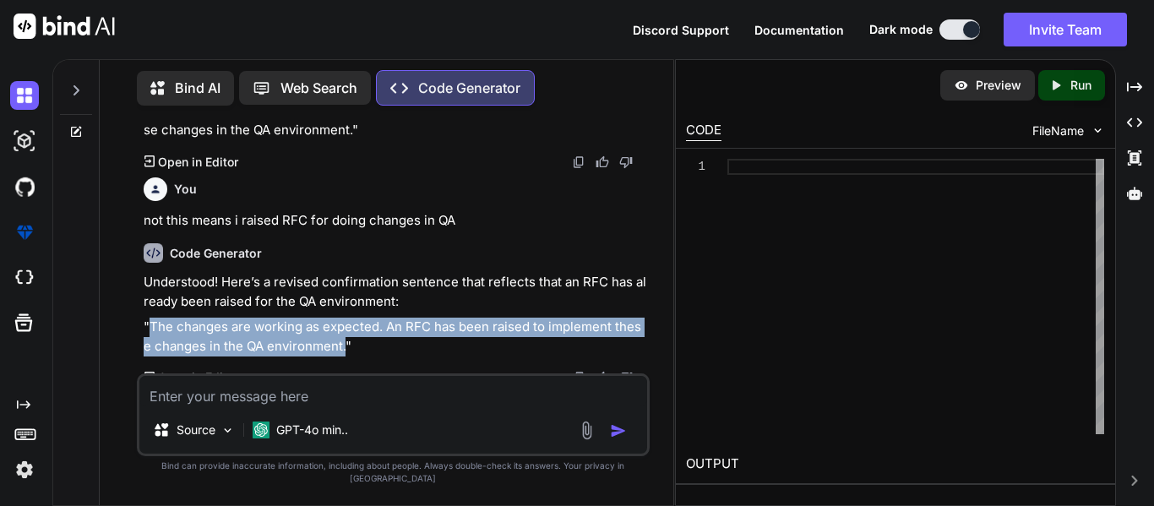
drag, startPoint x: 344, startPoint y: 346, endPoint x: 150, endPoint y: 332, distance: 194.9
click at [150, 332] on p ""The changes are working as expected. An RFC has been raised to implement these…" at bounding box center [395, 337] width 503 height 38
copy p "The changes are working as expected. An RFC has been raised to implement these …"
